Goal: Check status: Check status

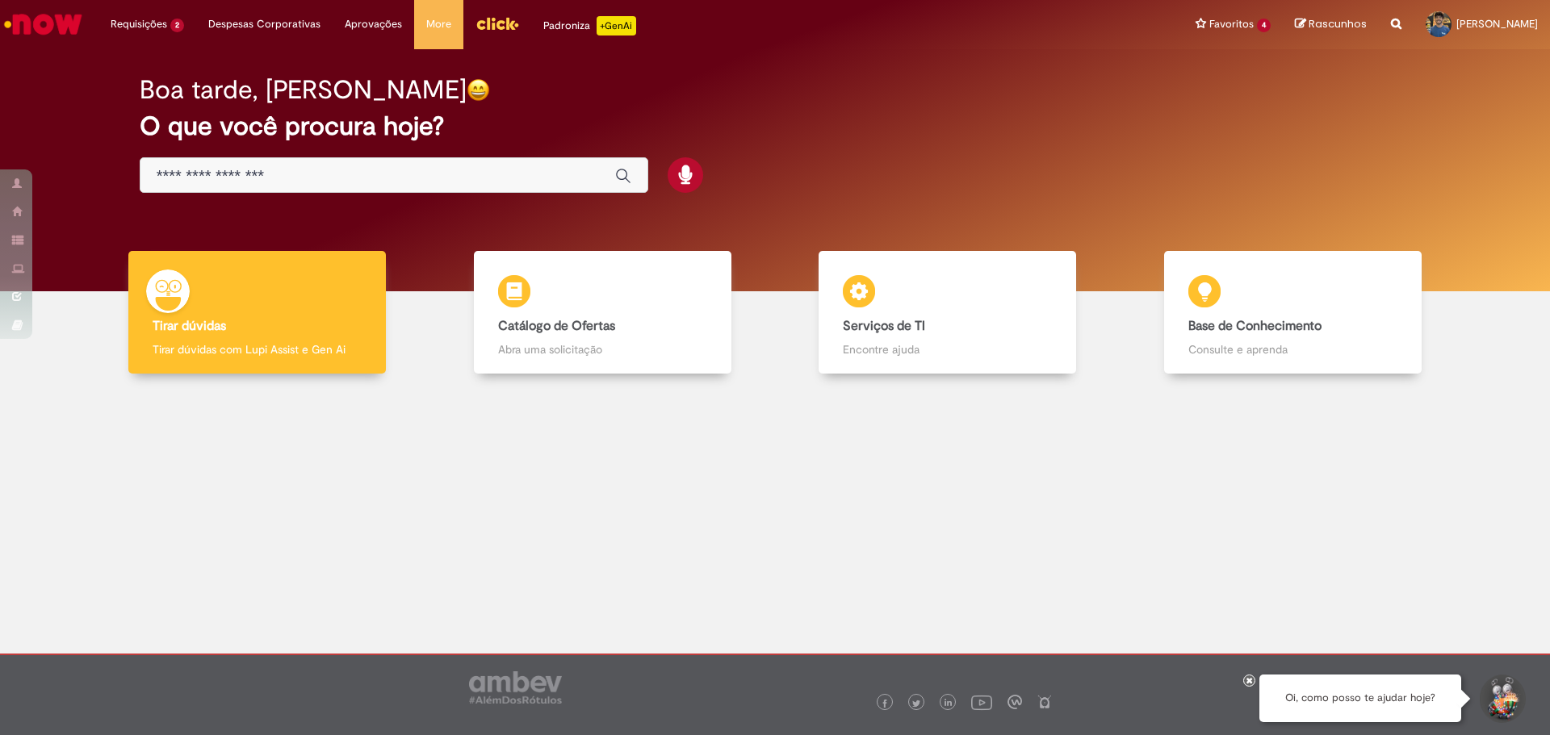
click at [104, 108] on div "Boa tarde, [PERSON_NAME] O que você procura hoje?" at bounding box center [775, 170] width 1526 height 242
click at [794, 201] on div "Boa tarde, [PERSON_NAME] O que você procura hoje?" at bounding box center [775, 134] width 1328 height 137
click at [1024, 734] on div at bounding box center [775, 695] width 1550 height 82
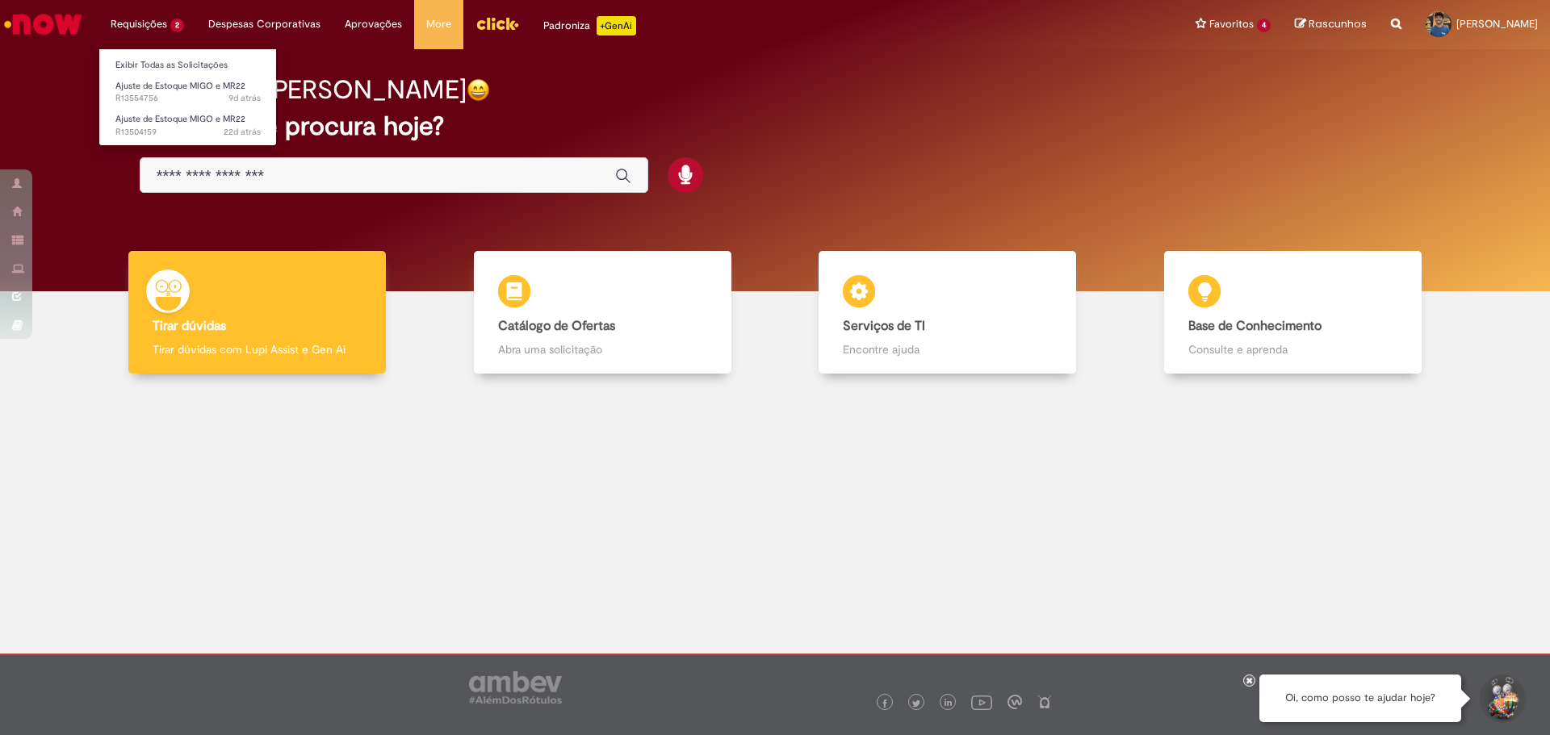
click at [156, 54] on li "Exibir Todas as Solicitações" at bounding box center [188, 63] width 178 height 21
click at [161, 60] on link "Exibir Todas as Solicitações" at bounding box center [188, 66] width 178 height 18
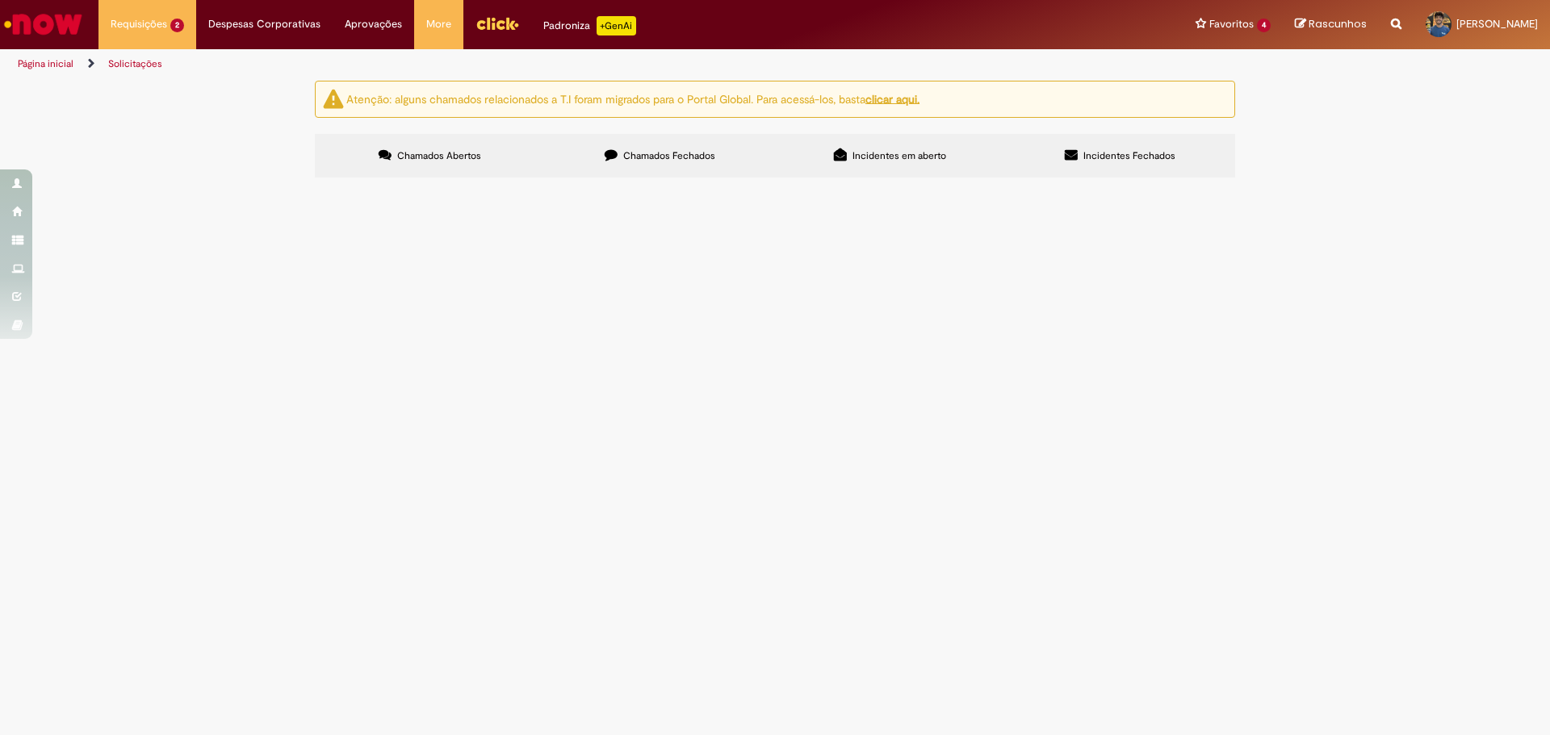
click at [258, 182] on div "Atenção: alguns chamados relacionados a T.I foram migrados para o Portal Global…" at bounding box center [775, 132] width 1550 height 102
click at [0, 0] on span "R13554756" at bounding box center [0, 0] width 0 height 0
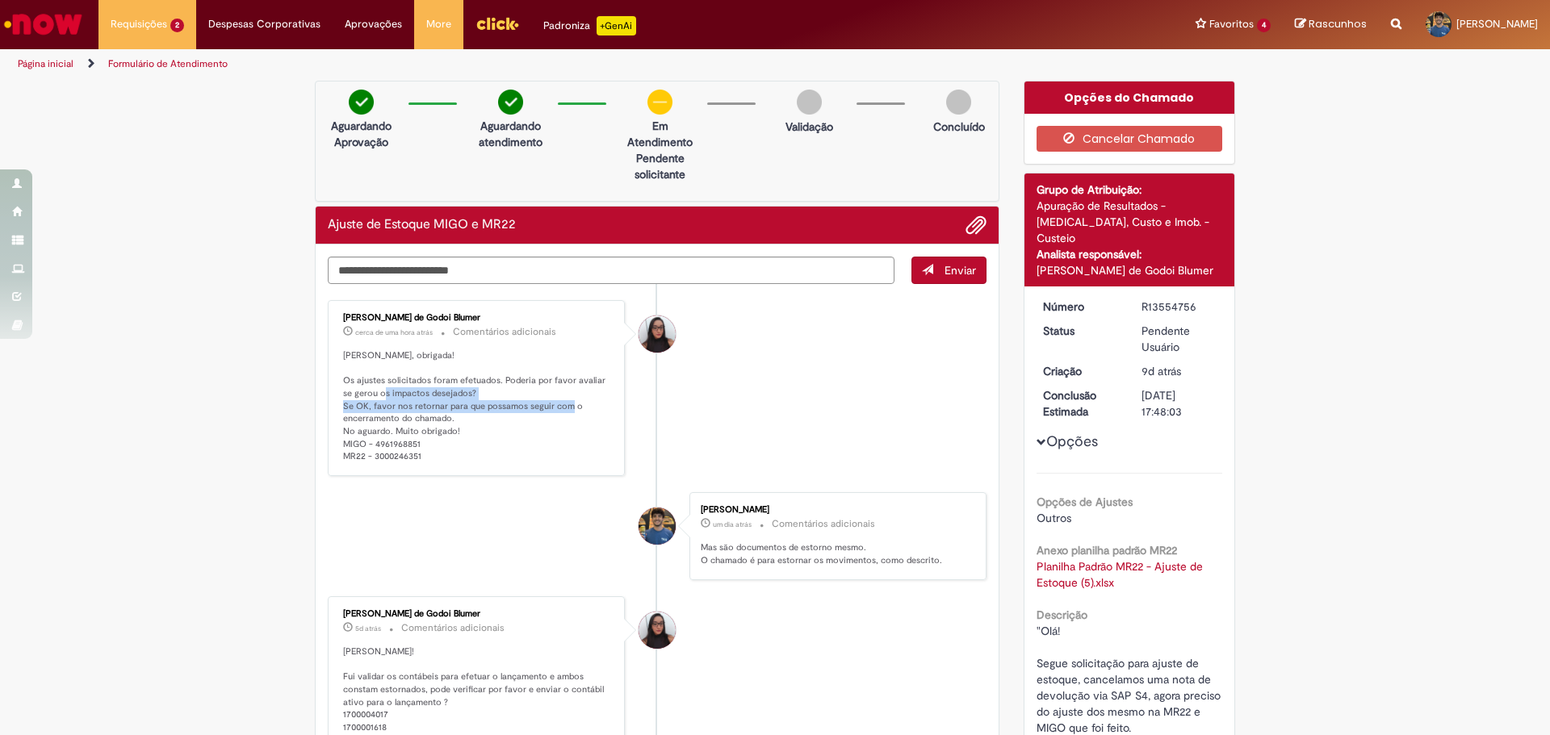
drag, startPoint x: 362, startPoint y: 399, endPoint x: 555, endPoint y: 404, distance: 192.2
click at [555, 404] on p "[PERSON_NAME], obrigada! Os ajustes solicitados foram efetuados. Poderia por fa…" at bounding box center [477, 407] width 269 height 114
click at [471, 423] on p "[PERSON_NAME], obrigada! Os ajustes solicitados foram efetuados. Poderia por fa…" at bounding box center [477, 407] width 269 height 114
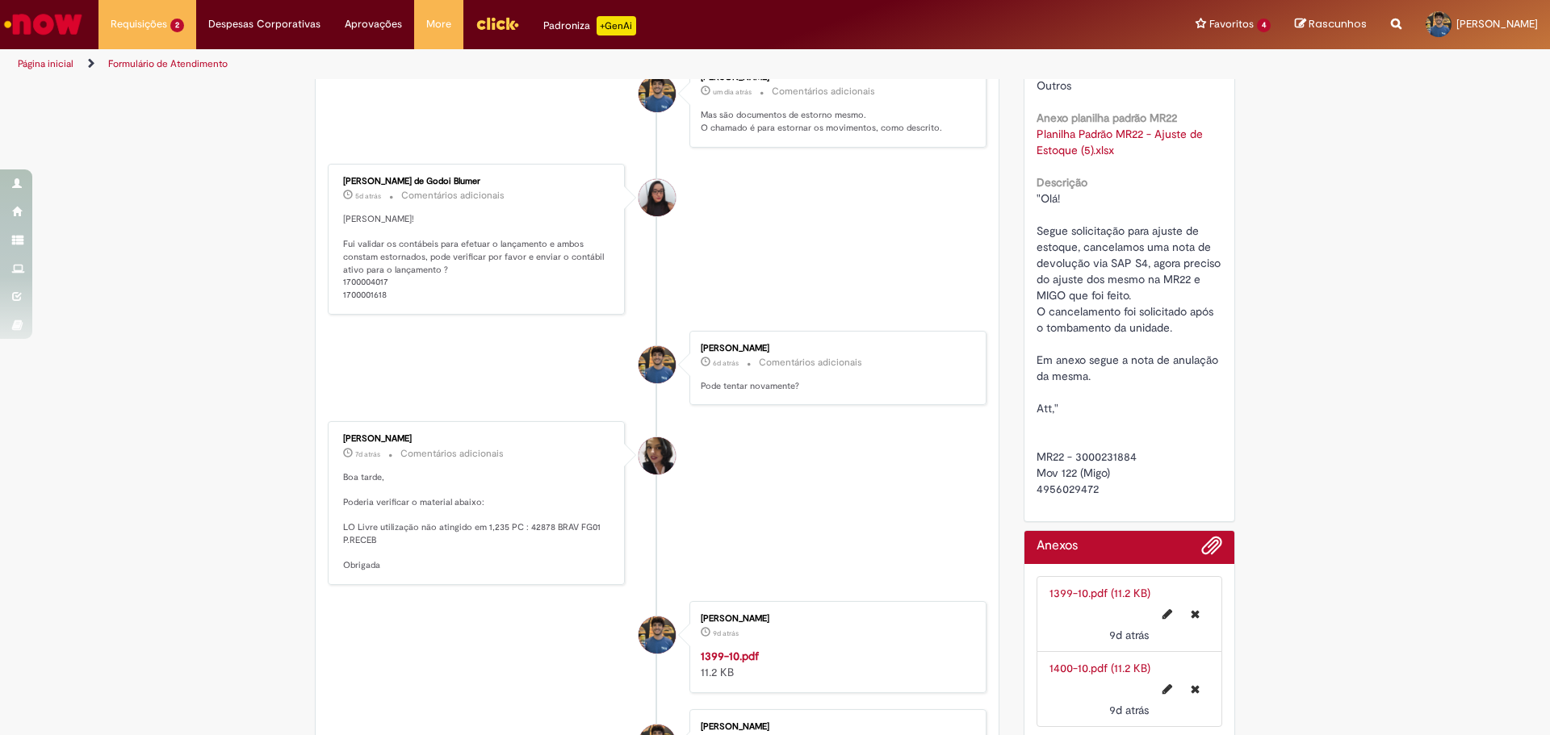
scroll to position [404, 0]
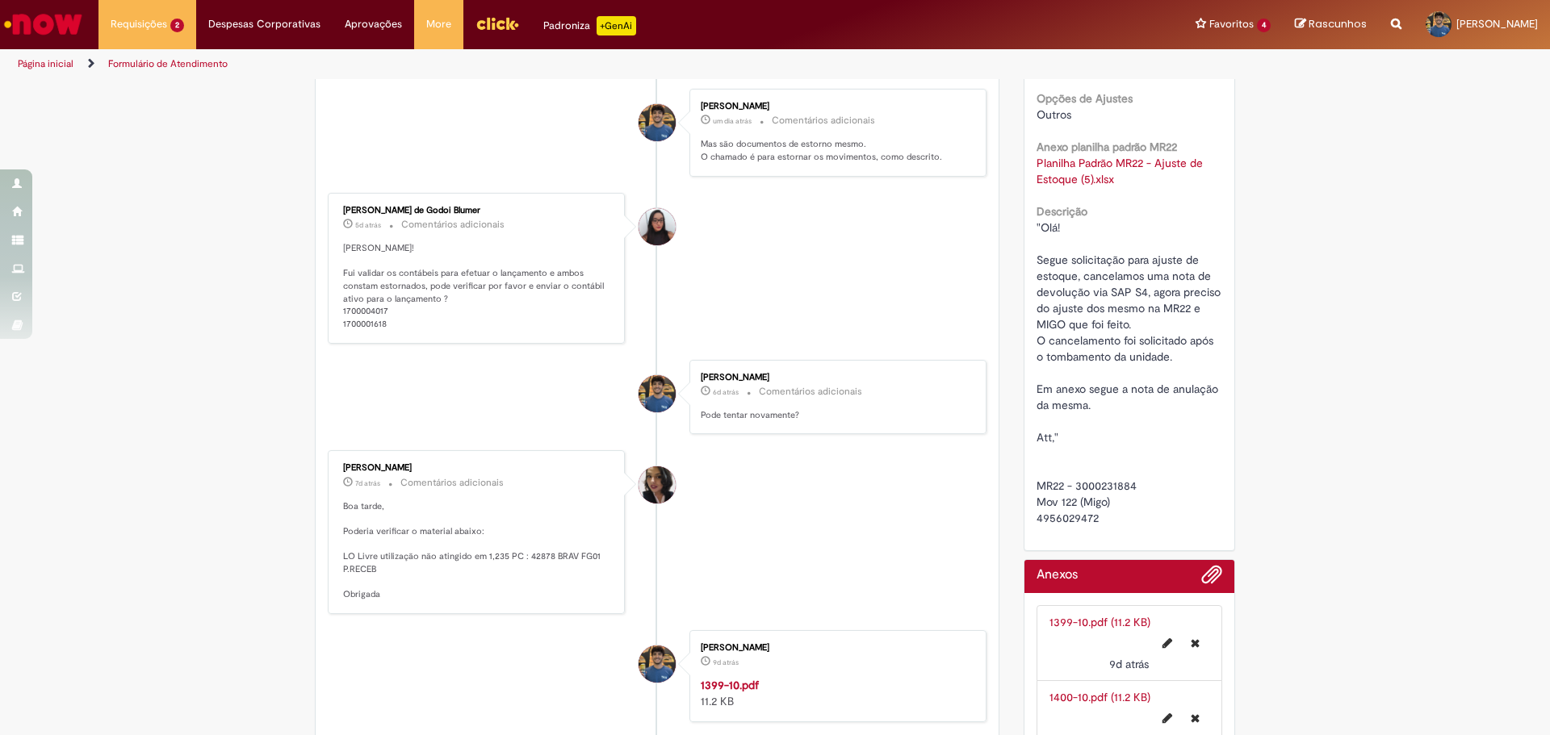
click at [1062, 504] on span ""Olá! Segue solicitação para ajuste de estoque, cancelamos uma nota de devoluçã…" at bounding box center [1242, 372] width 413 height 305
copy span "4956029472"
click at [514, 346] on ul "[PERSON_NAME] de Godoi Blumer cerca de uma hora atrás cerca de uma hora atrás C…" at bounding box center [657, 489] width 659 height 1216
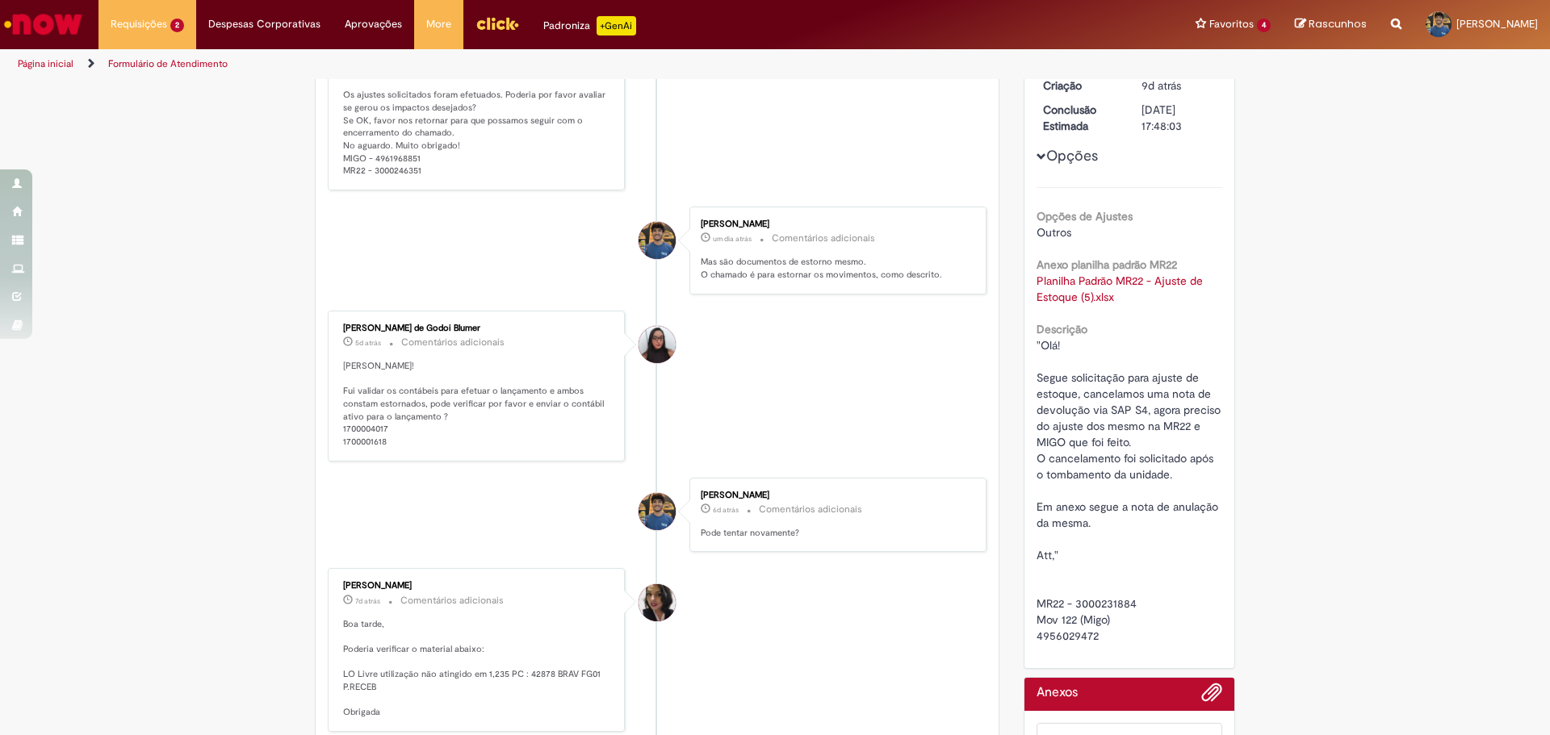
scroll to position [0, 0]
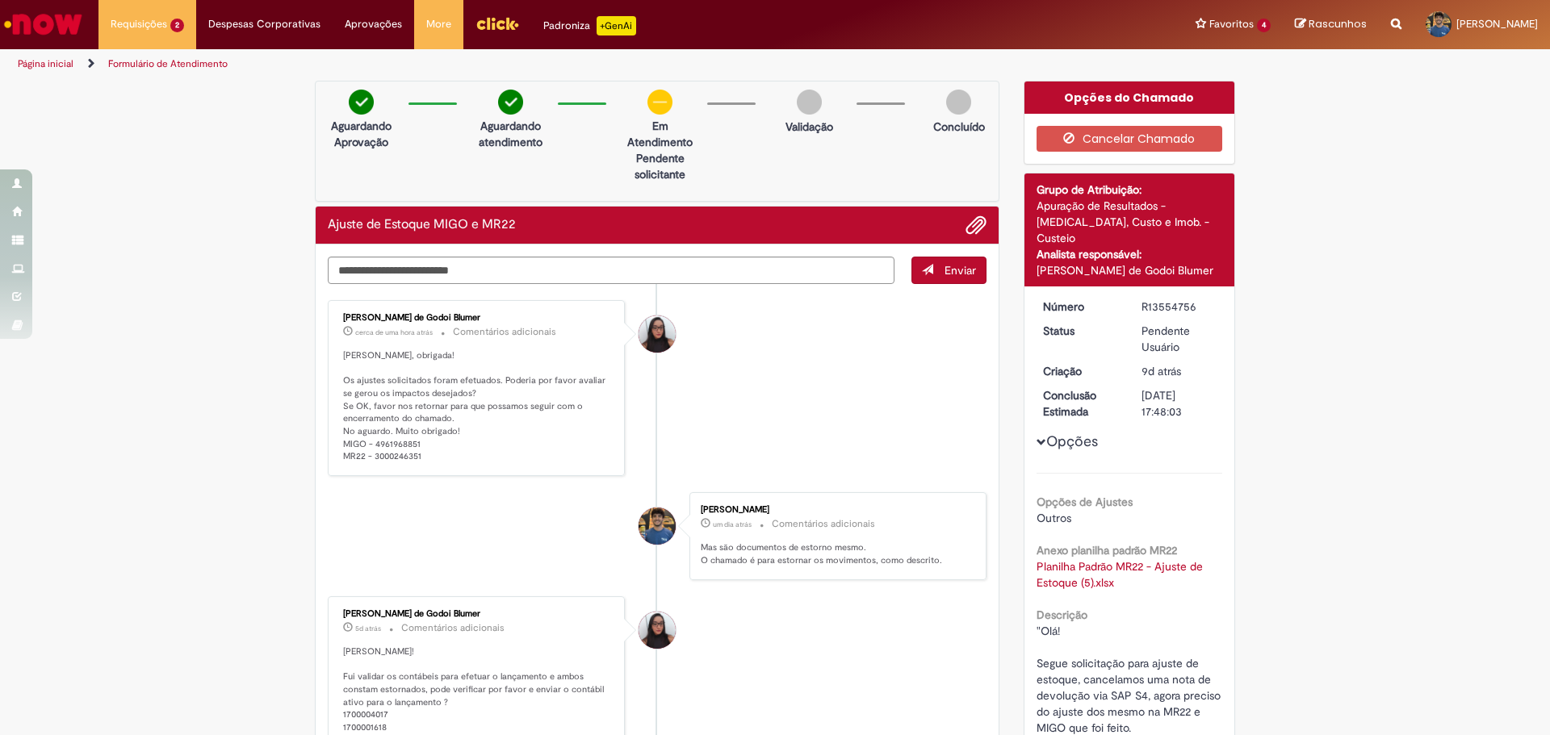
drag, startPoint x: 422, startPoint y: 453, endPoint x: 330, endPoint y: 456, distance: 92.1
click at [333, 456] on div "[PERSON_NAME] de Godoi Blumer cerca de uma hora atrás cerca de uma hora atrás C…" at bounding box center [476, 388] width 287 height 166
copy p "MR22 - 3000246351"
click at [464, 417] on p "[PERSON_NAME], obrigada! Os ajustes solicitados foram efetuados. Poderia por fa…" at bounding box center [477, 407] width 269 height 114
drag, startPoint x: 418, startPoint y: 445, endPoint x: 337, endPoint y: 444, distance: 80.7
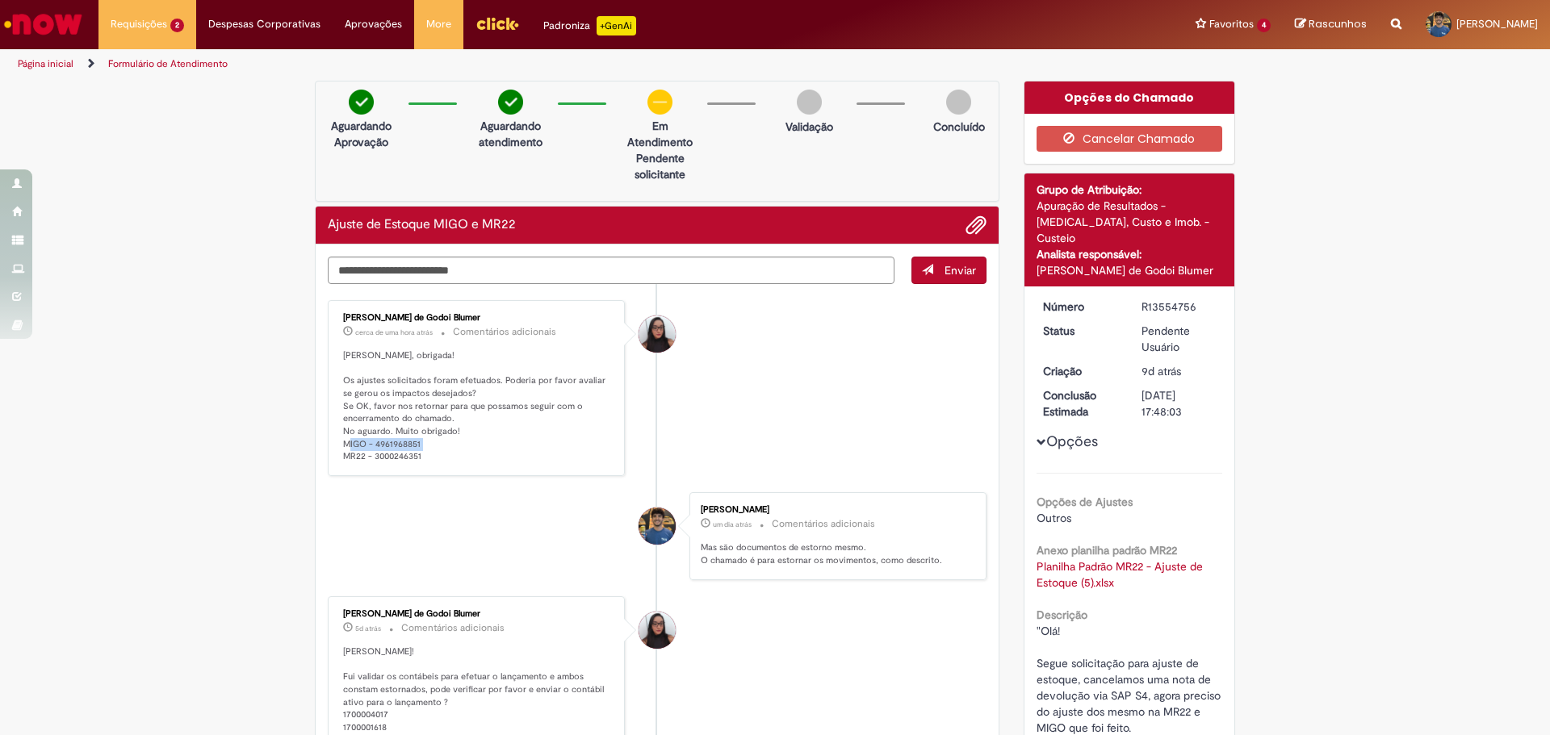
click at [343, 444] on p "[PERSON_NAME], obrigada! Os ajustes solicitados foram efetuados. Poderia por fa…" at bounding box center [477, 407] width 269 height 114
click at [417, 432] on p "[PERSON_NAME], obrigada! Os ajustes solicitados foram efetuados. Poderia por fa…" at bounding box center [477, 407] width 269 height 114
click at [390, 433] on p "[PERSON_NAME], obrigada! Os ajustes solicitados foram efetuados. Poderia por fa…" at bounding box center [477, 407] width 269 height 114
click at [393, 438] on p "[PERSON_NAME], obrigada! Os ajustes solicitados foram efetuados. Poderia por fa…" at bounding box center [477, 407] width 269 height 114
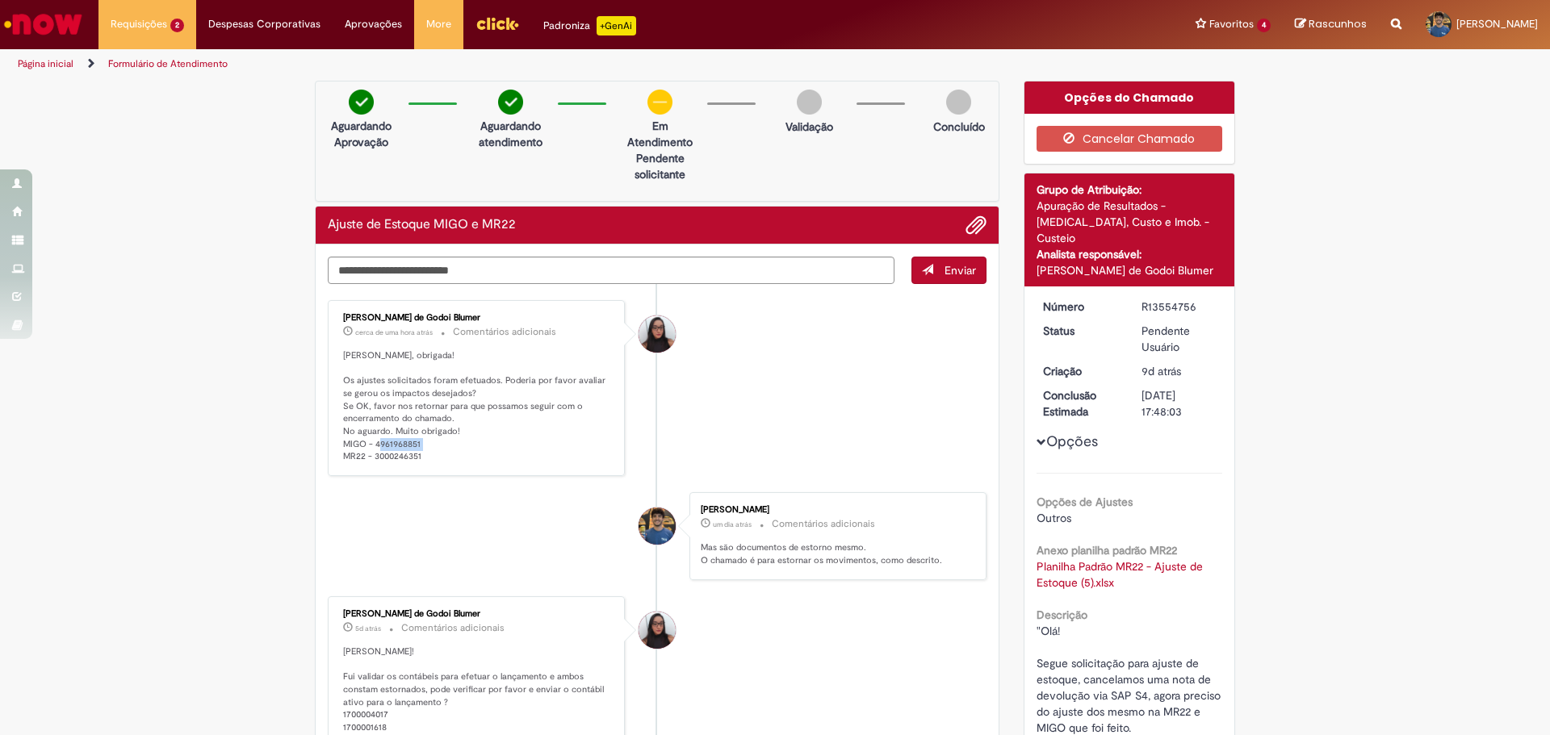
click at [393, 438] on p "[PERSON_NAME], obrigada! Os ajustes solicitados foram efetuados. Poderia por fa…" at bounding box center [477, 407] width 269 height 114
copy p "4961968851"
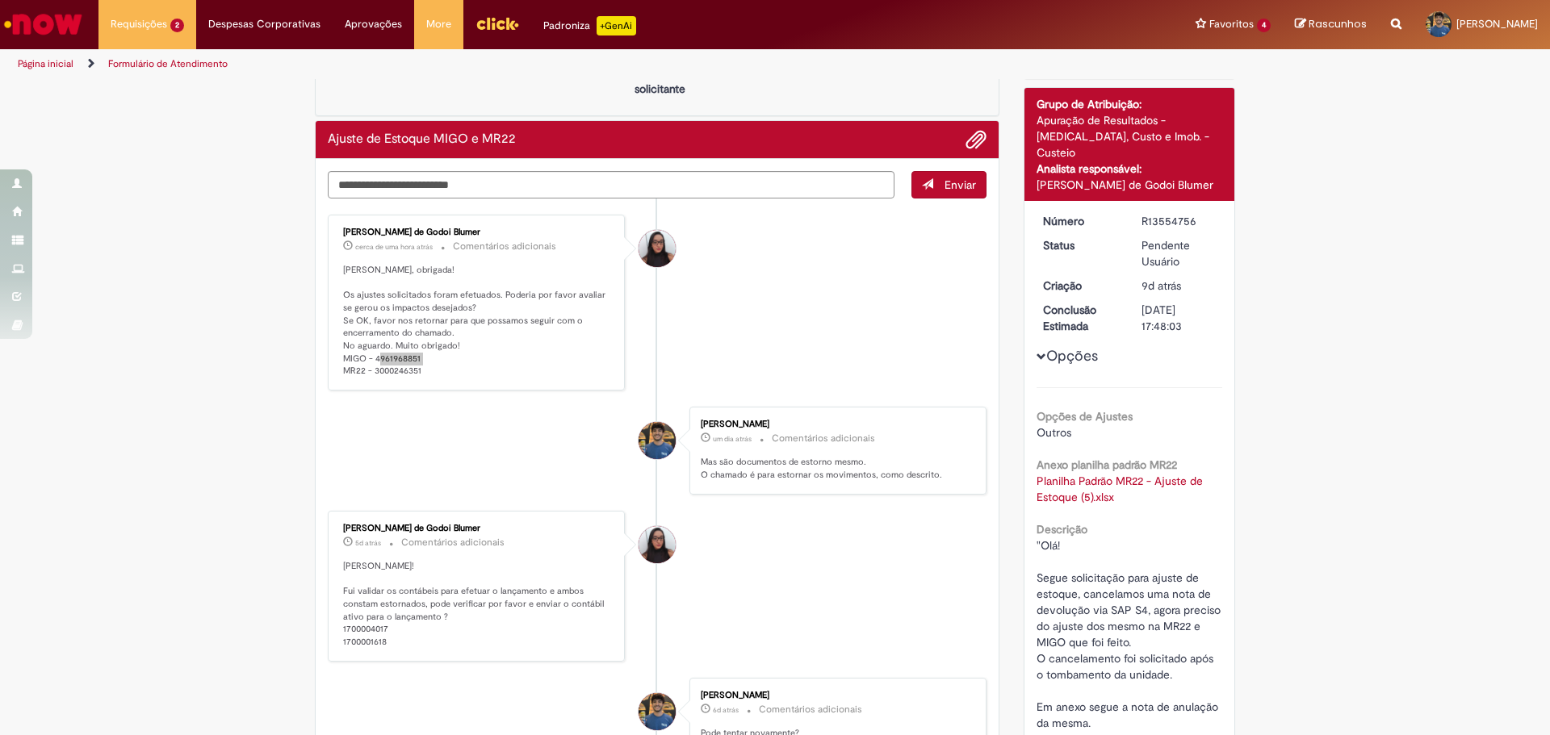
scroll to position [77, 0]
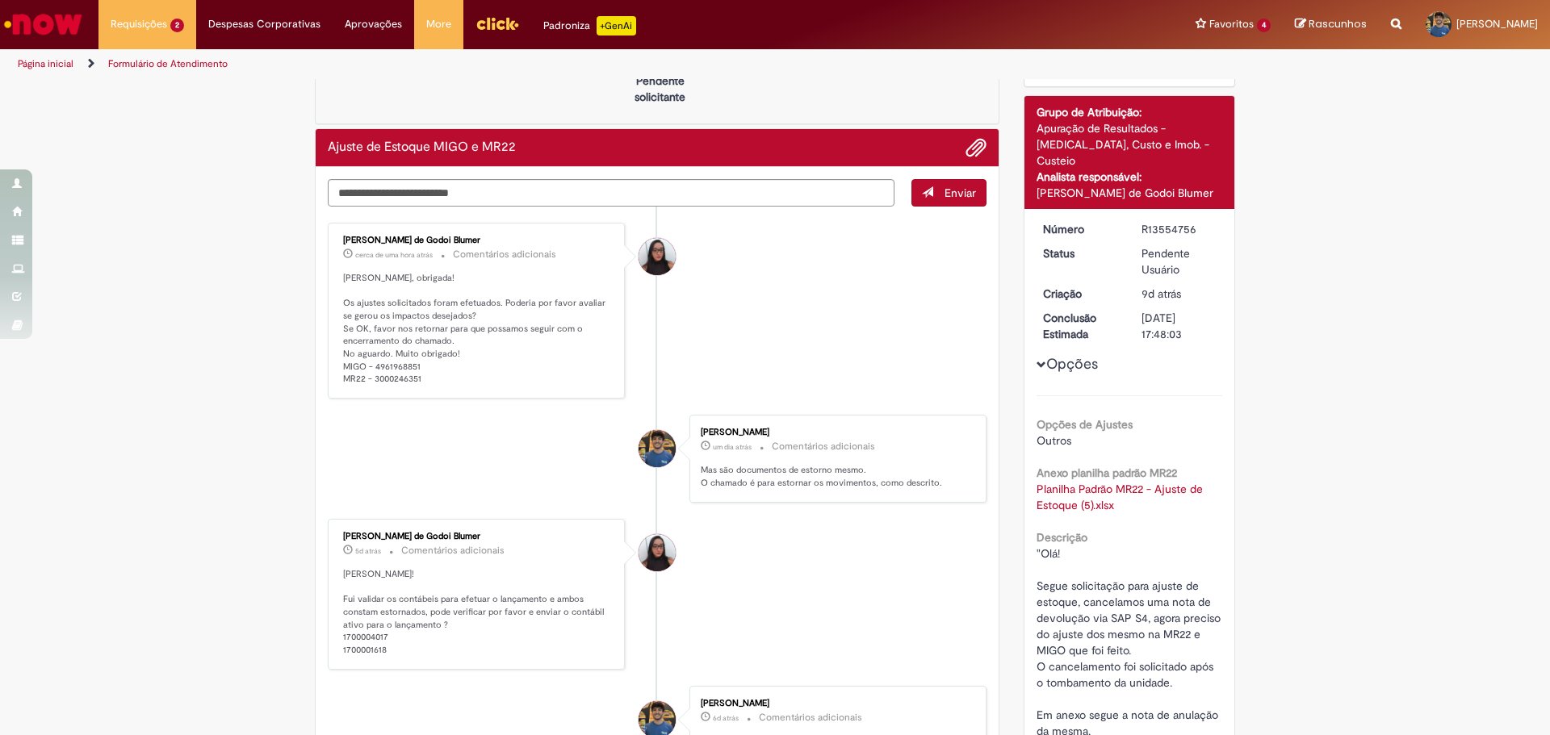
click at [414, 390] on div "[PERSON_NAME] de Godoi Blumer cerca de uma hora atrás cerca de uma hora atrás C…" at bounding box center [476, 311] width 287 height 166
drag, startPoint x: 339, startPoint y: 366, endPoint x: 425, endPoint y: 366, distance: 86.4
click at [425, 366] on p "[PERSON_NAME], obrigada! Os ajustes solicitados foram efetuados. Poderia por fa…" at bounding box center [477, 329] width 269 height 114
click at [362, 366] on p "[PERSON_NAME], obrigada! Os ajustes solicitados foram efetuados. Poderia por fa…" at bounding box center [477, 329] width 269 height 114
click at [382, 367] on p "[PERSON_NAME], obrigada! Os ajustes solicitados foram efetuados. Poderia por fa…" at bounding box center [477, 329] width 269 height 114
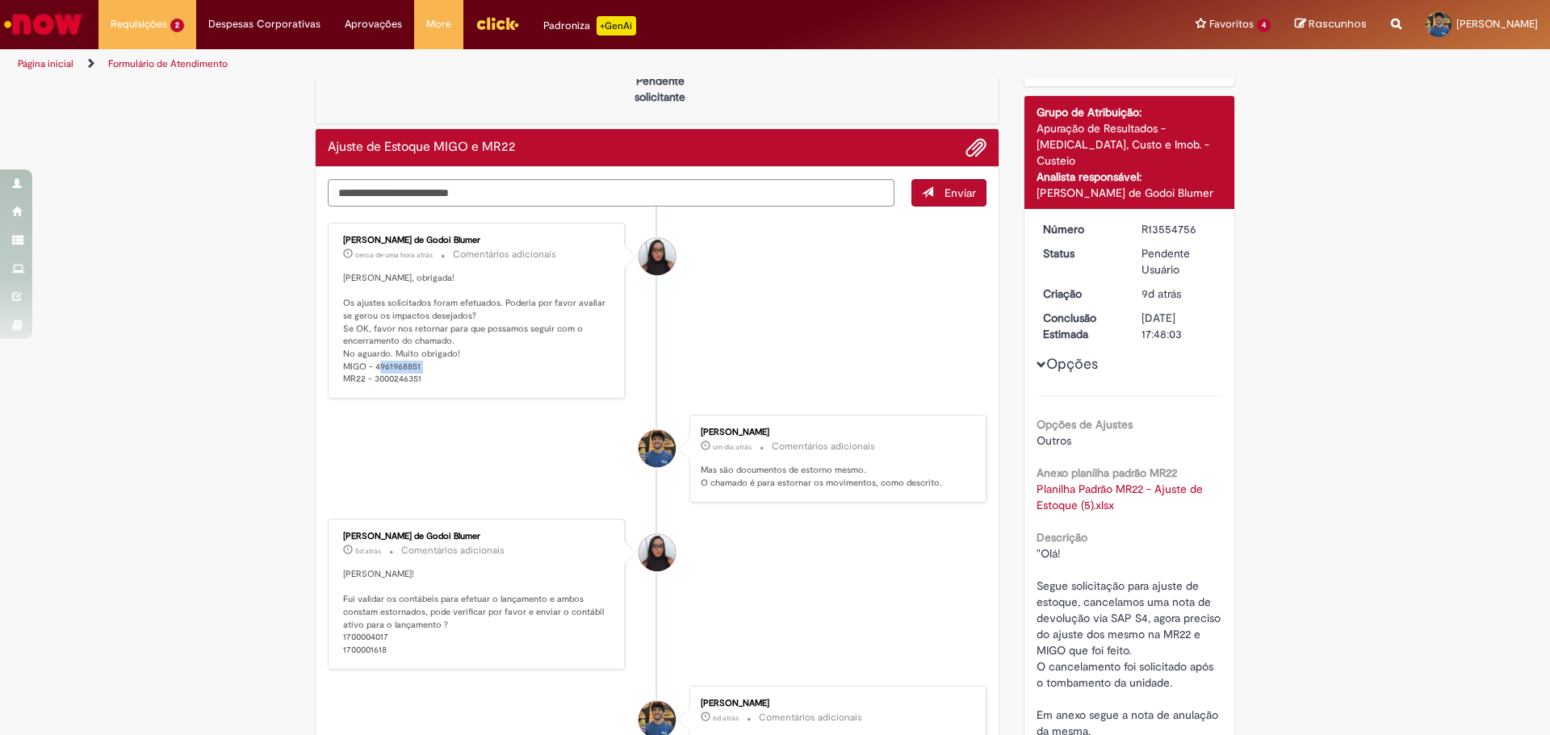
click at [382, 367] on p "[PERSON_NAME], obrigada! Os ajustes solicitados foram efetuados. Poderia por fa…" at bounding box center [477, 329] width 269 height 114
copy p "4961968851"
click at [534, 197] on textarea "Digite sua mensagem aqui..." at bounding box center [611, 192] width 567 height 27
type textarea "**********"
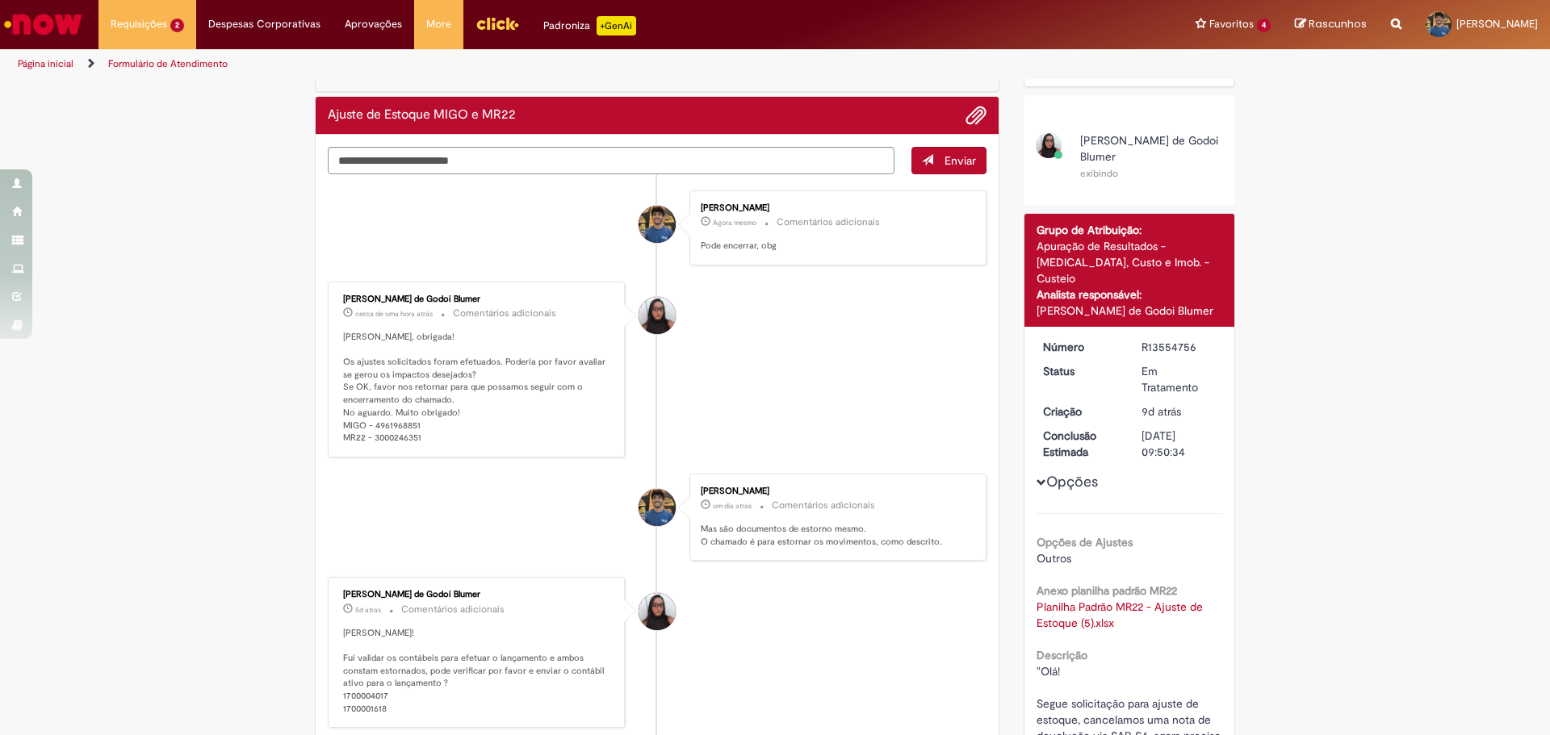
click at [560, 245] on li "[PERSON_NAME] Agora mesmo Agora mesmo Comentários adicionais Pode encerrar, obg" at bounding box center [657, 228] width 659 height 75
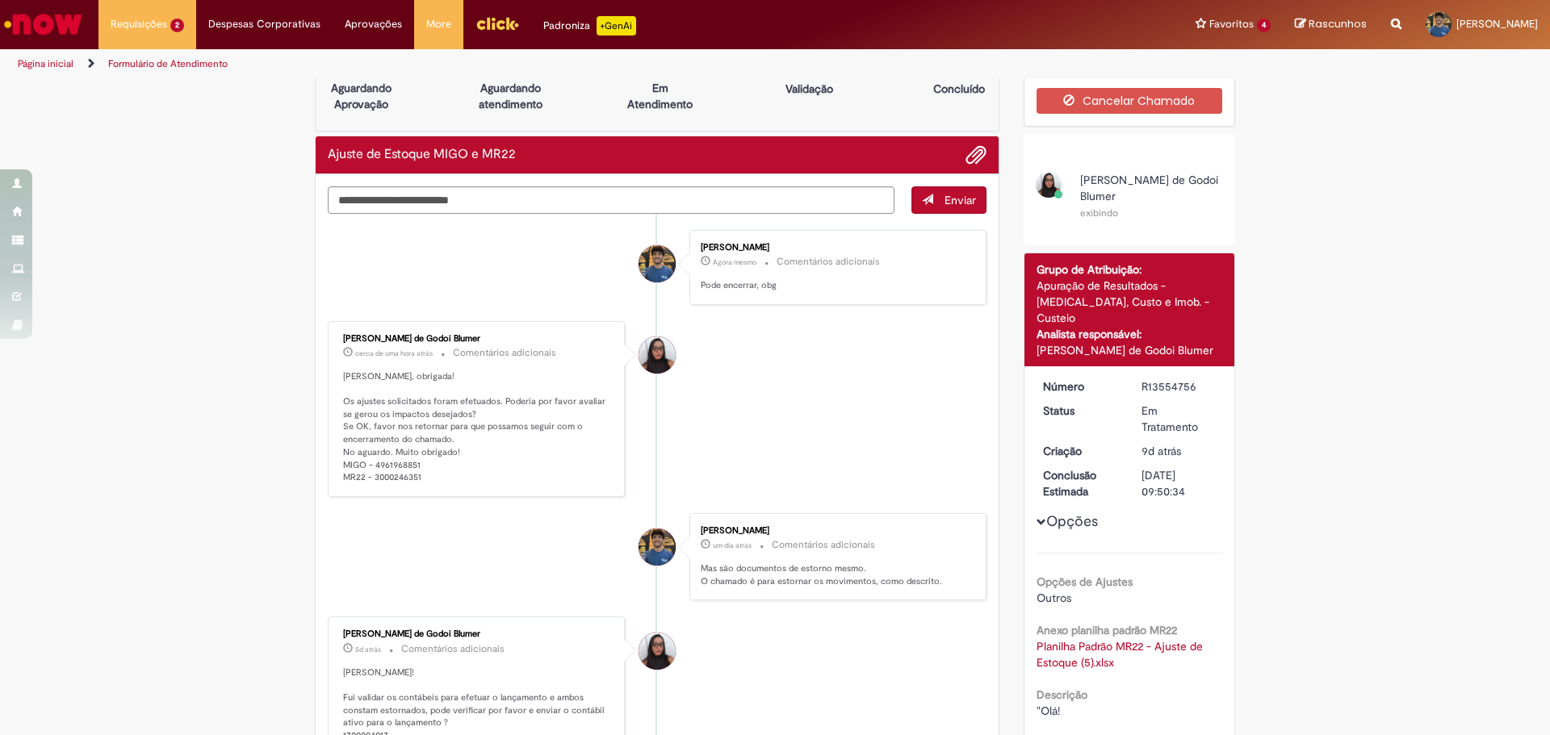
scroll to position [0, 0]
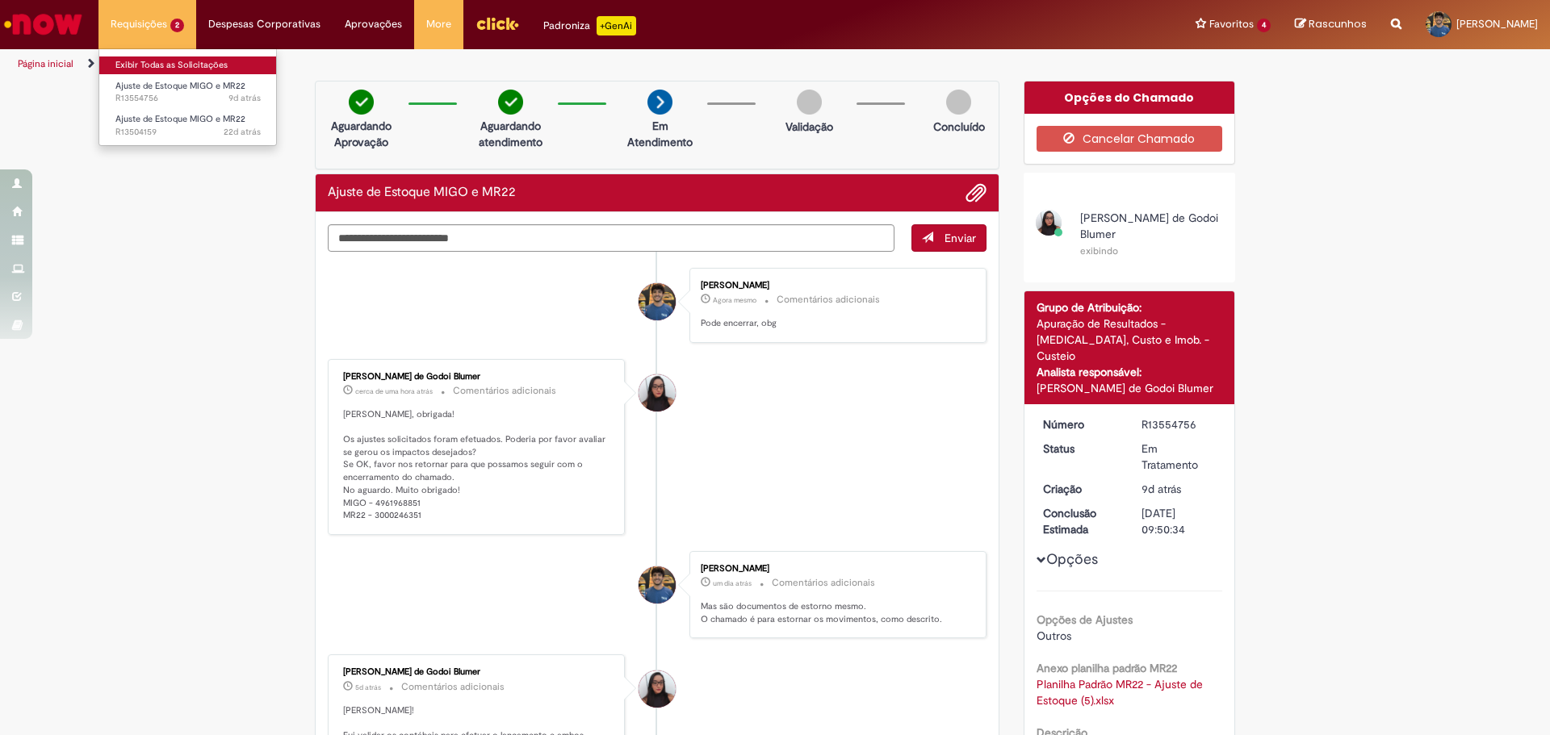
click at [170, 64] on link "Exibir Todas as Solicitações" at bounding box center [188, 66] width 178 height 18
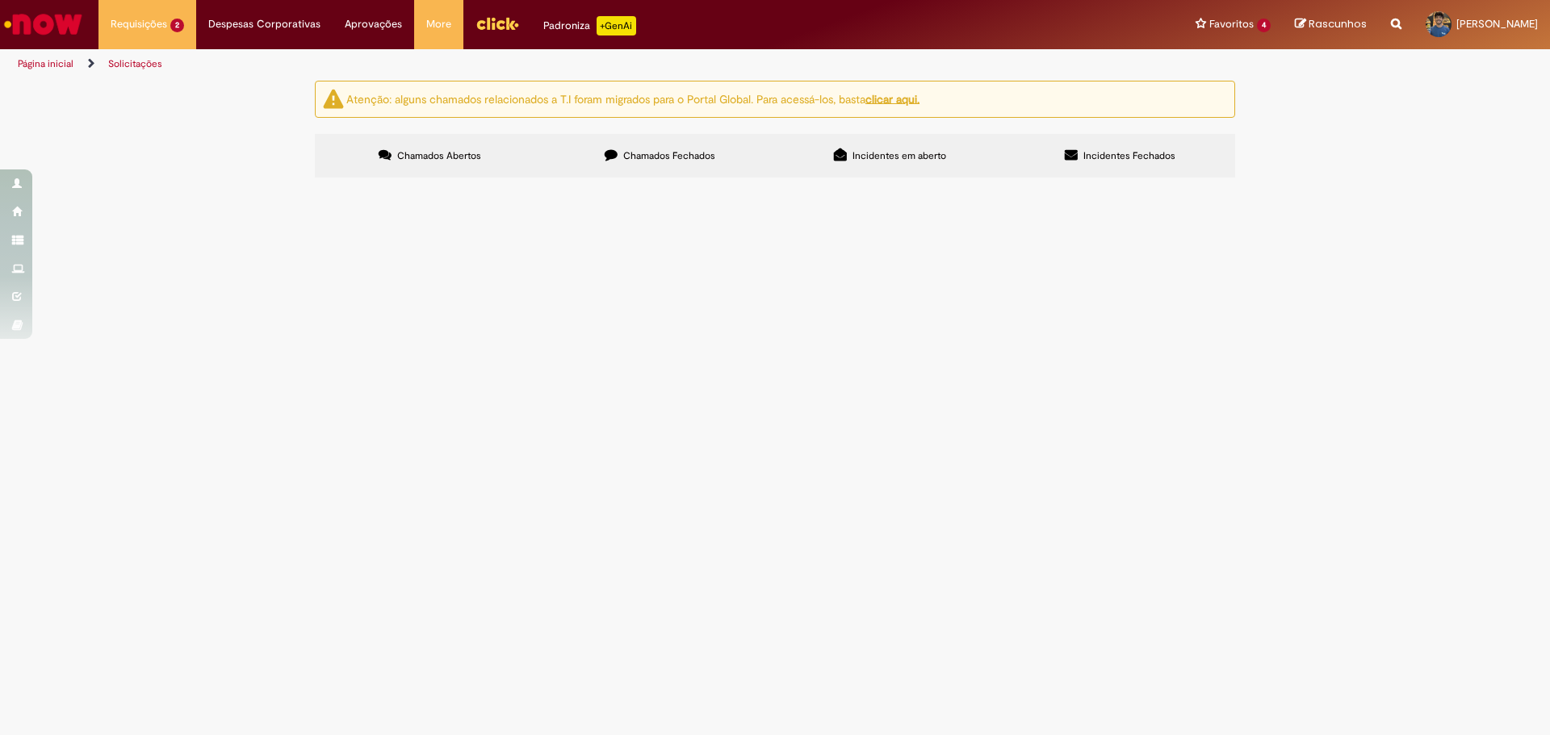
click at [0, 0] on span "R13554756" at bounding box center [0, 0] width 0 height 0
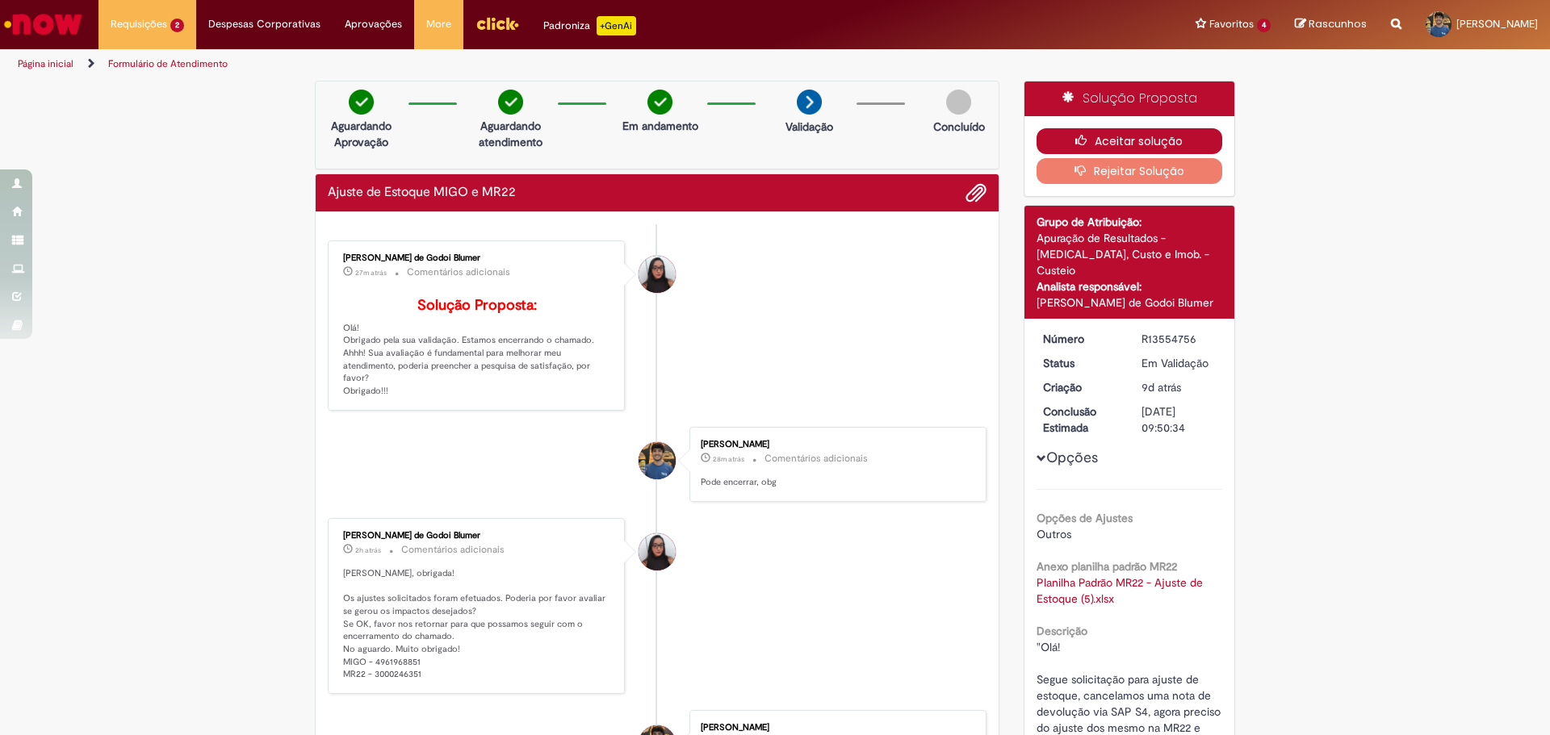
click at [1094, 137] on button "Aceitar solução" at bounding box center [1129, 141] width 186 height 26
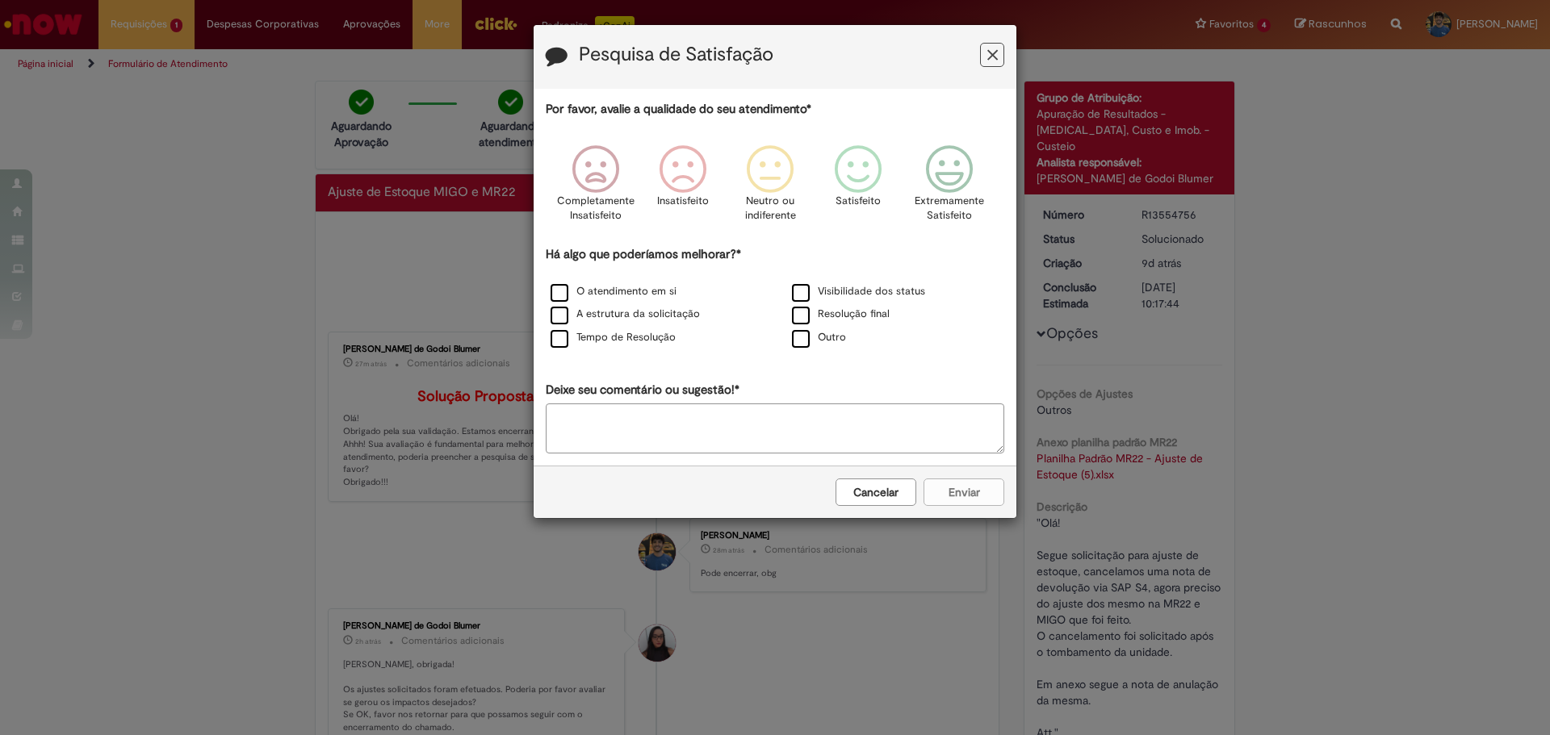
click at [930, 182] on icon "Feedback" at bounding box center [949, 169] width 61 height 48
click at [805, 316] on label "Resolução final" at bounding box center [841, 314] width 98 height 15
click at [964, 499] on button "Enviar" at bounding box center [963, 492] width 81 height 27
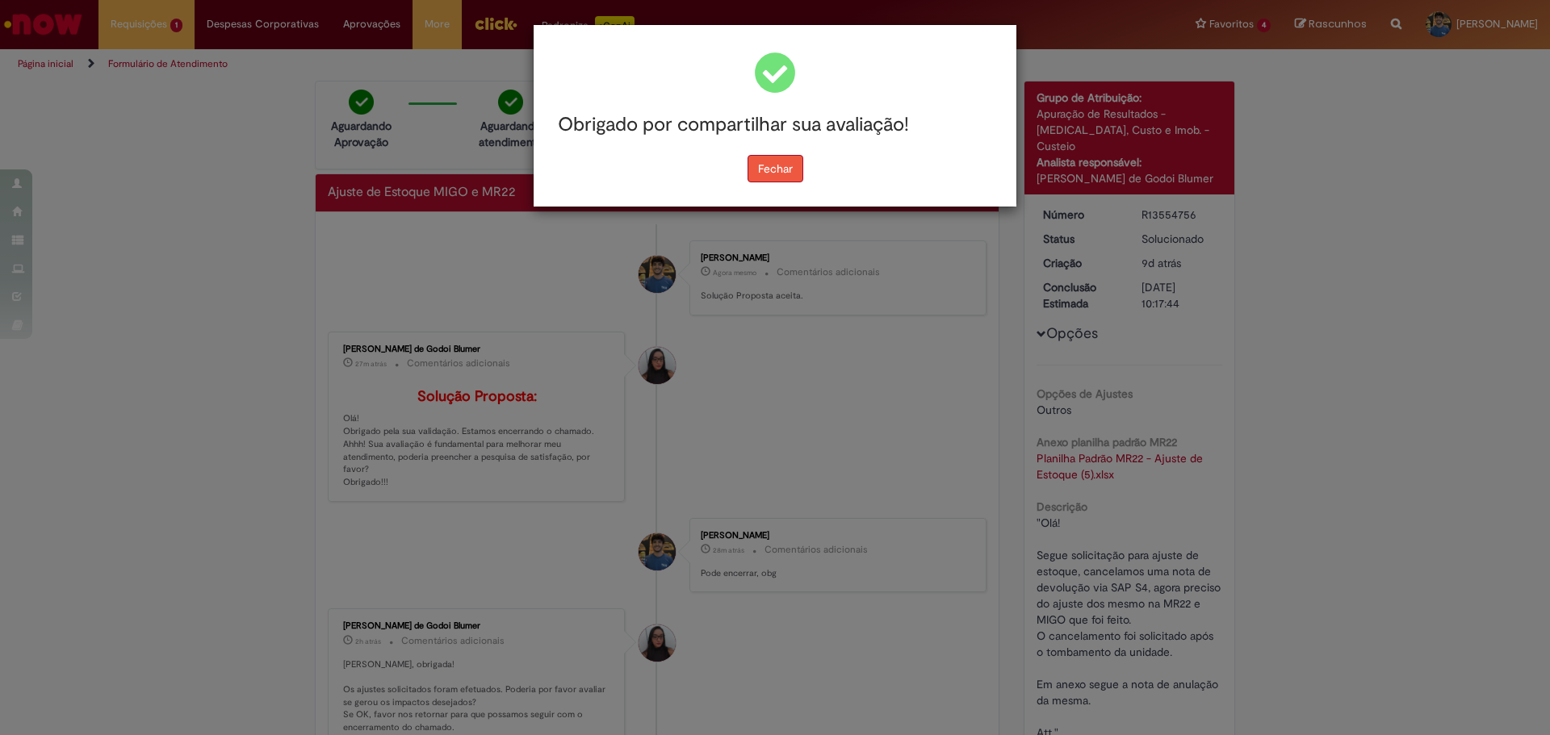
click at [773, 161] on button "Fechar" at bounding box center [775, 168] width 56 height 27
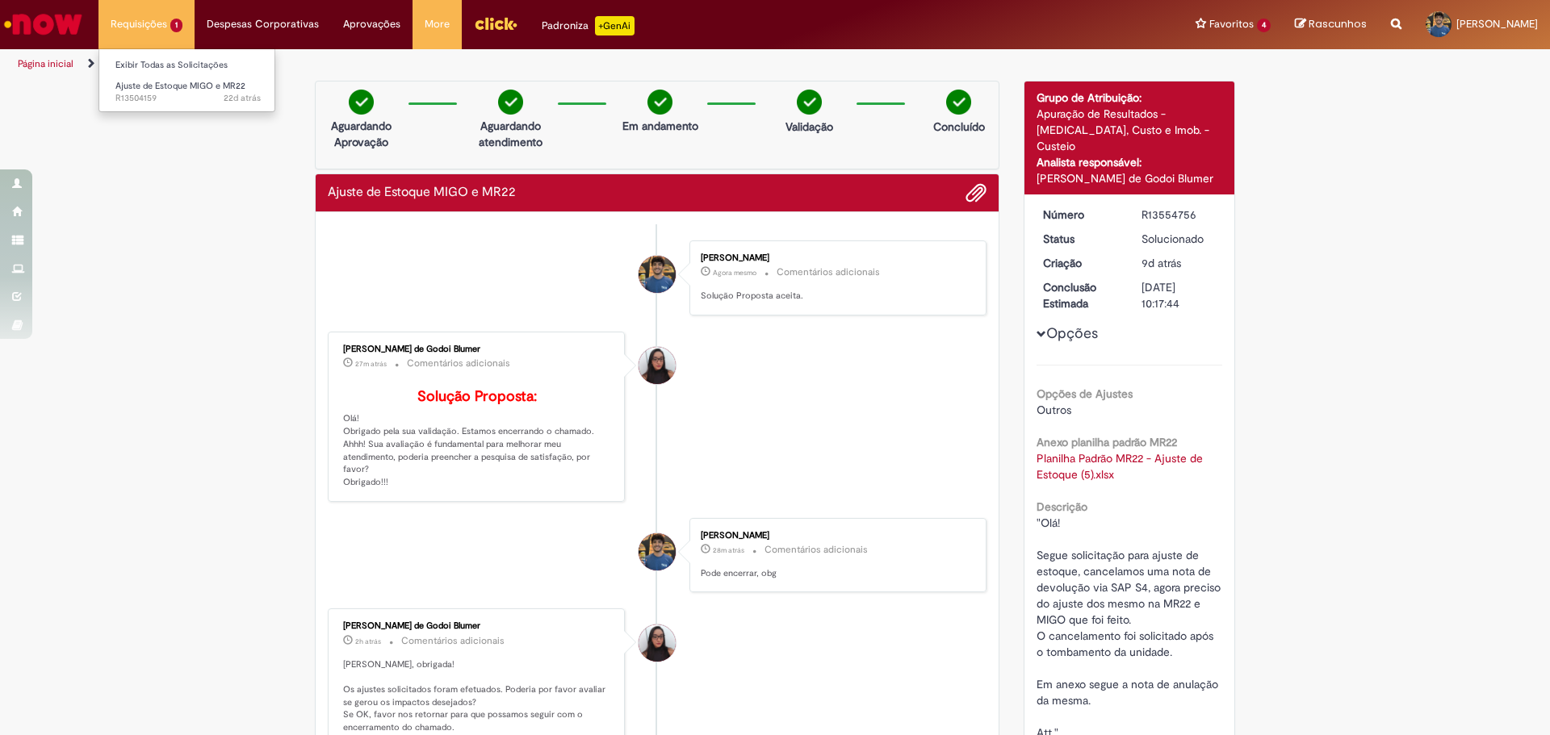
click at [179, 55] on li "Exibir Todas as Solicitações" at bounding box center [188, 63] width 178 height 21
click at [184, 65] on link "Exibir Todas as Solicitações" at bounding box center [188, 66] width 178 height 18
